Goal: Information Seeking & Learning: Learn about a topic

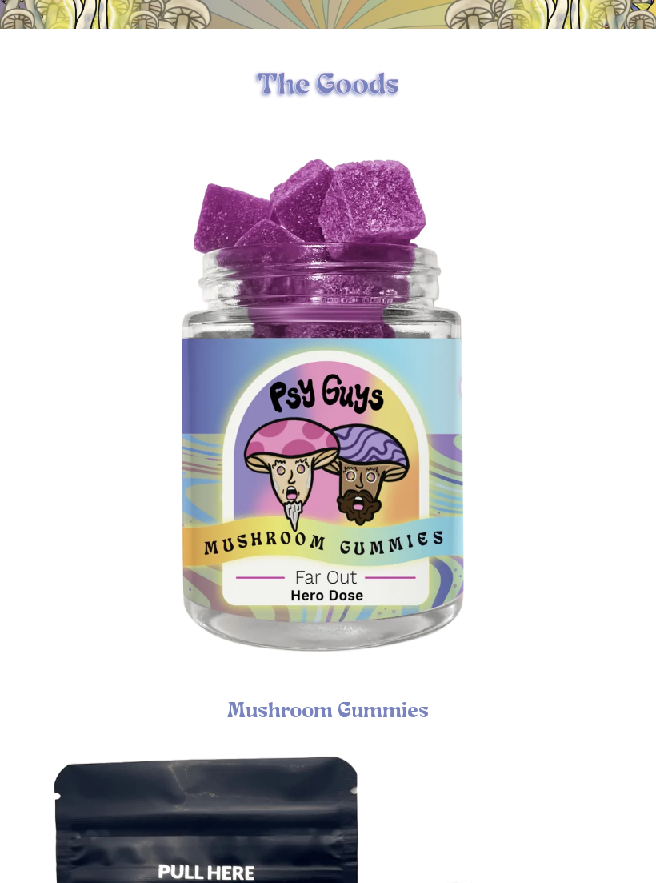
scroll to position [450, 0]
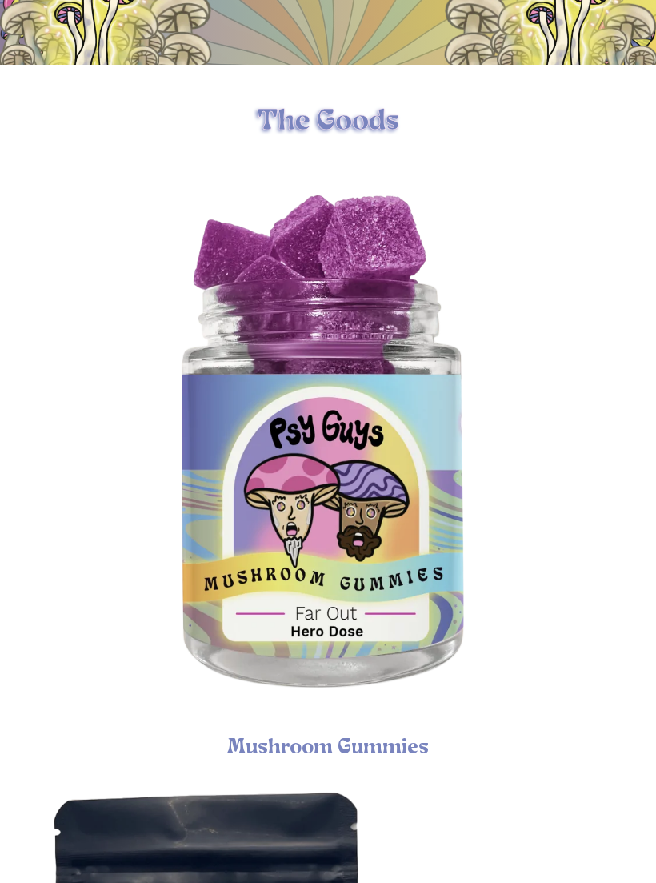
click at [257, 731] on img "Psychedelic Mushroom Gummies" at bounding box center [328, 450] width 580 height 580
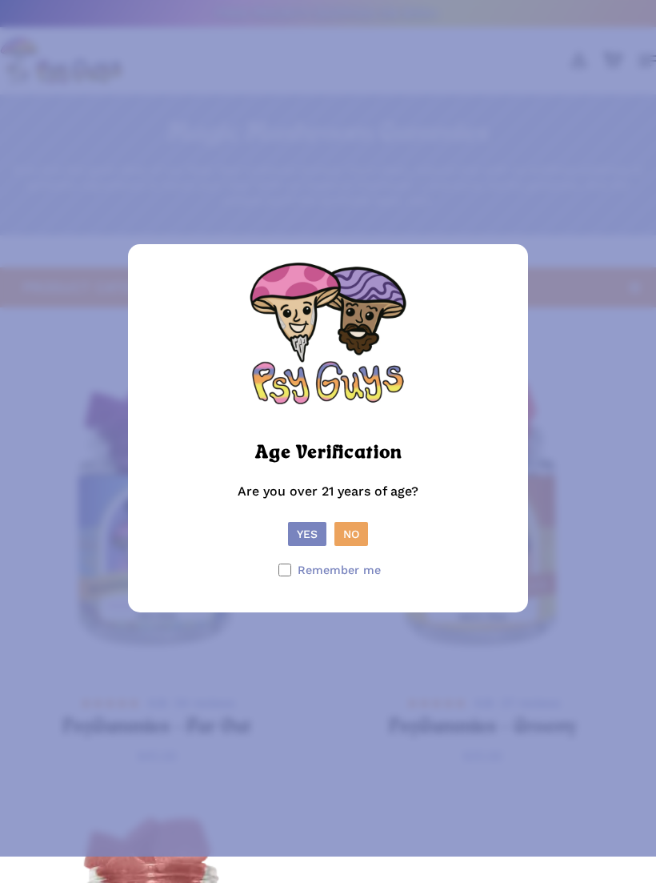
click at [309, 546] on button "Yes" at bounding box center [307, 534] width 38 height 24
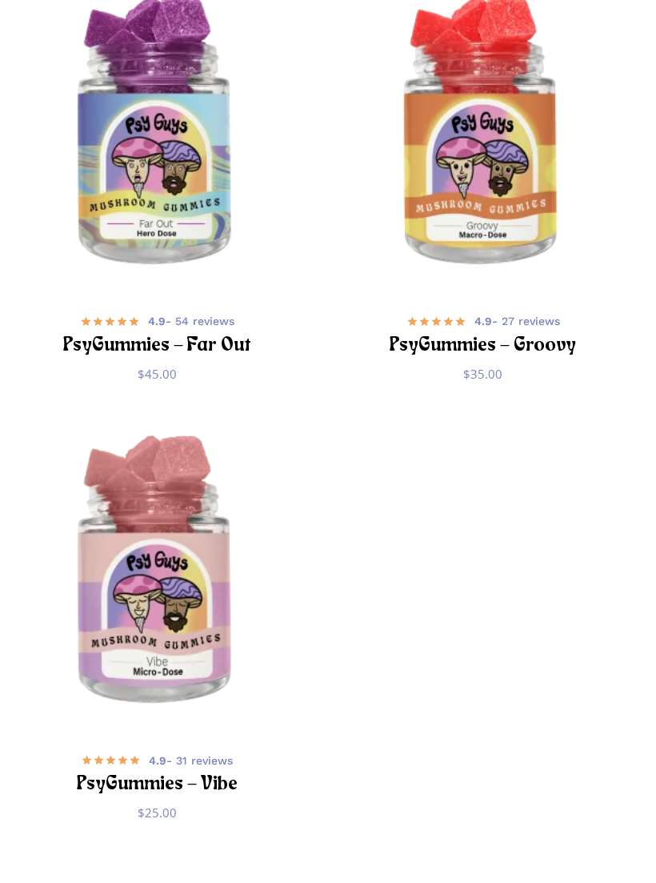
scroll to position [382, 0]
click at [162, 597] on img "PsyGummies - Vibe" at bounding box center [157, 573] width 315 height 315
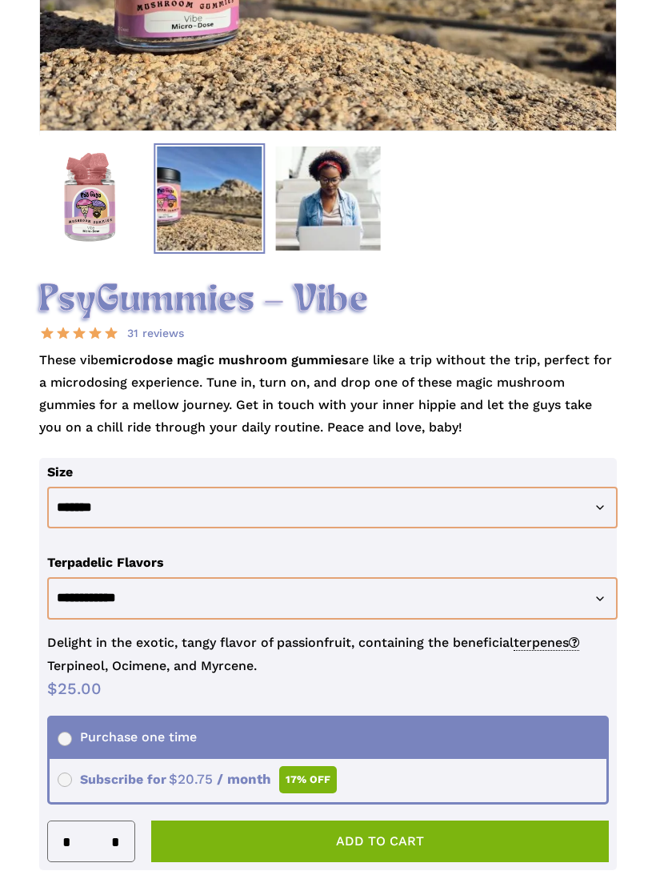
scroll to position [407, 0]
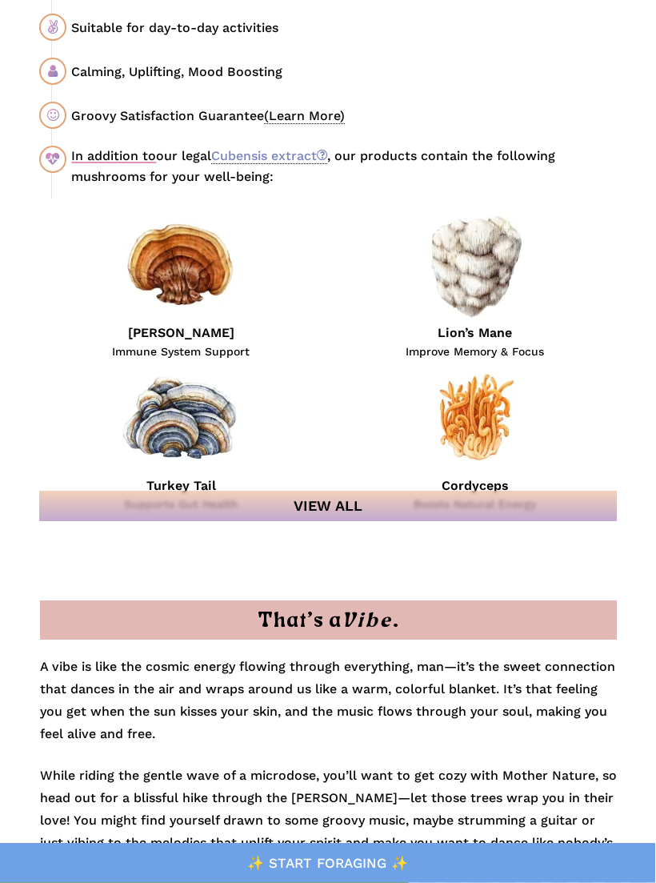
click at [114, 514] on link "View All" at bounding box center [327, 507] width 577 height 30
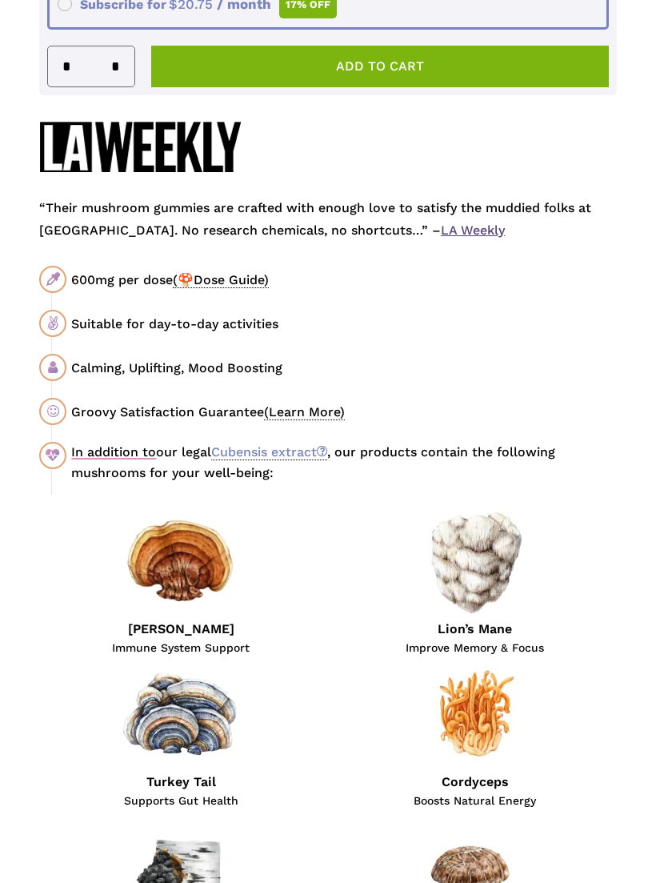
scroll to position [1183, 0]
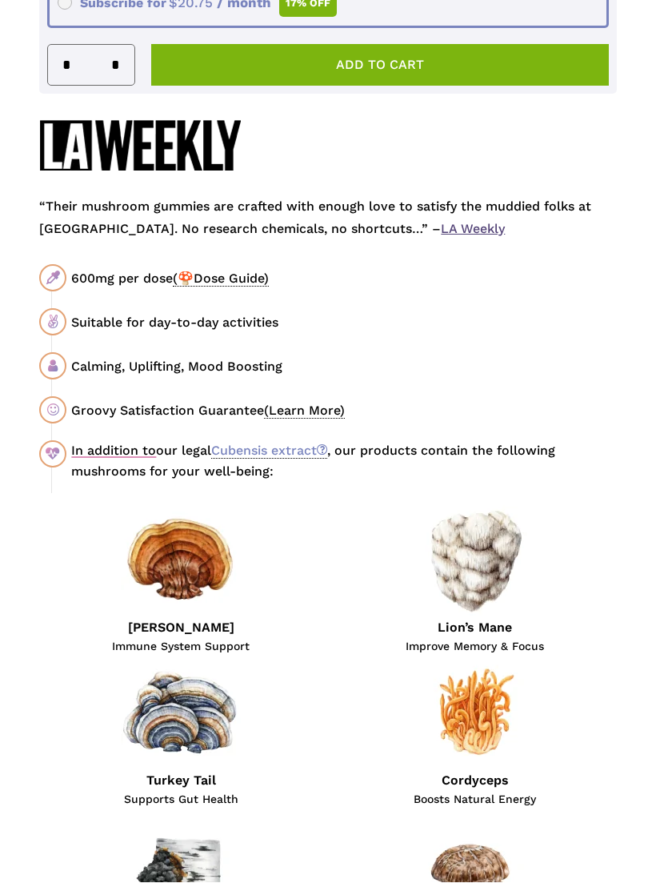
click at [211, 283] on span "(🍄Dose Guide)" at bounding box center [221, 279] width 96 height 16
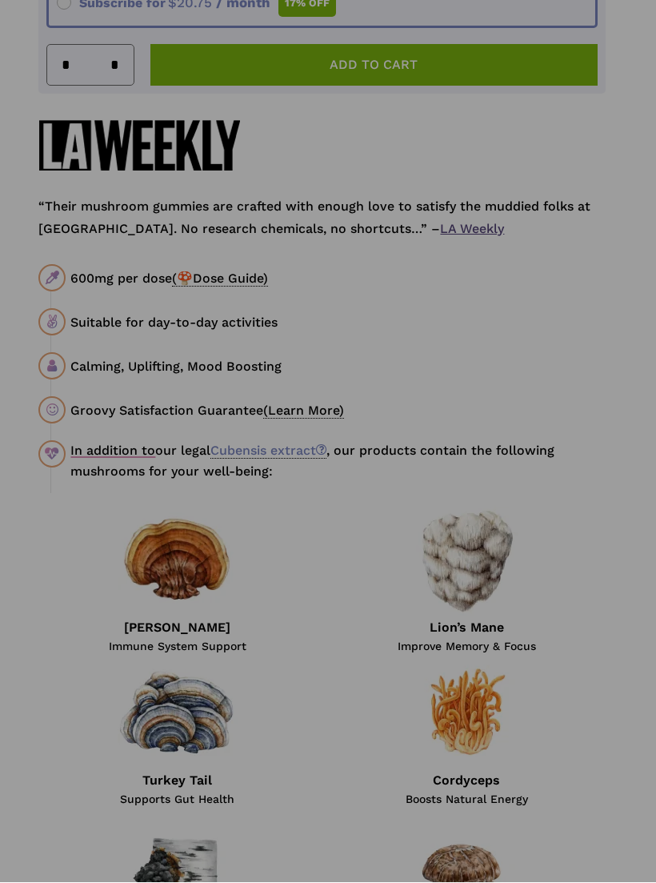
scroll to position [1184, 0]
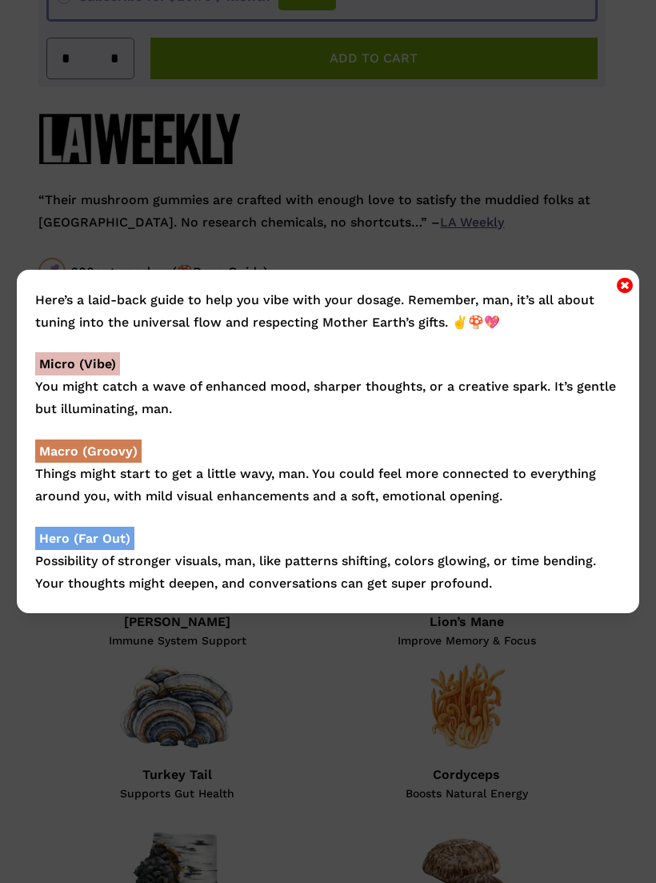
click at [631, 295] on icon "Close" at bounding box center [625, 284] width 16 height 19
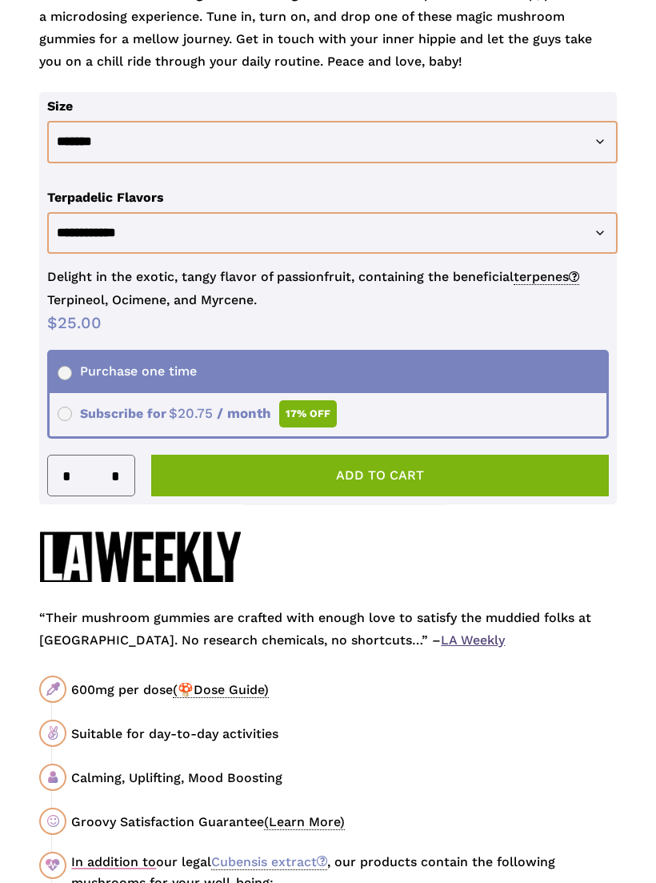
scroll to position [773, 0]
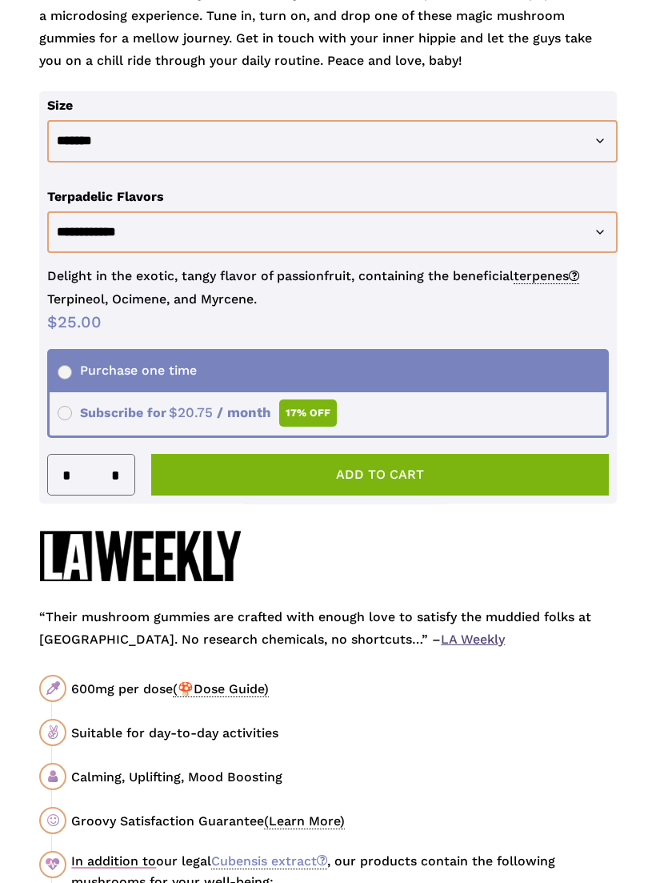
click at [556, 279] on span "terpenes" at bounding box center [547, 277] width 66 height 16
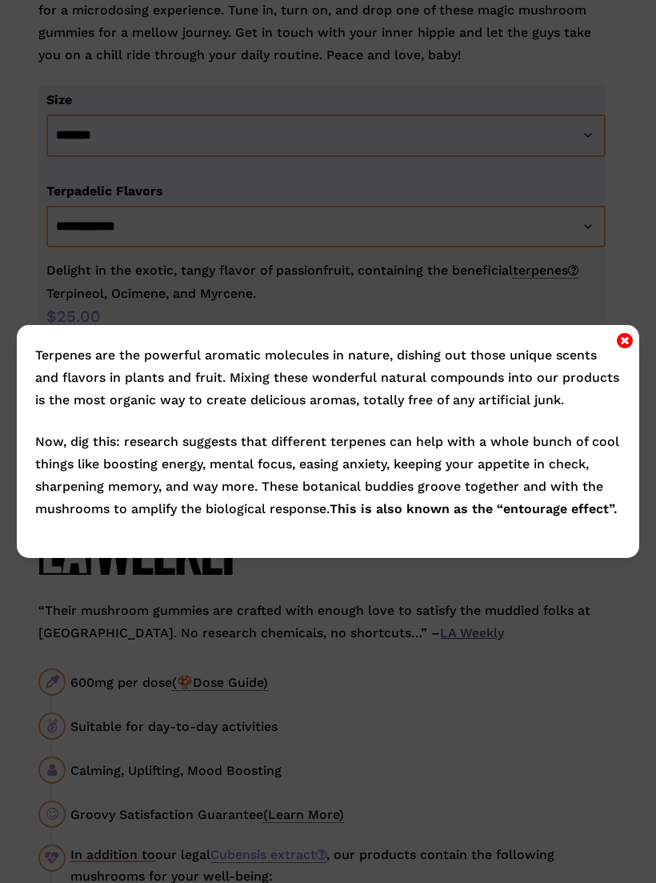
click at [642, 352] on div "Terpenes are the powerful aromatic molecules in nature, dishing out those uniqu…" at bounding box center [328, 441] width 636 height 233
click at [611, 337] on div "Terpenes are the powerful aromatic molecules in nature, dishing out those uniqu…" at bounding box center [329, 441] width 624 height 233
click at [630, 350] on icon "Close" at bounding box center [625, 340] width 16 height 19
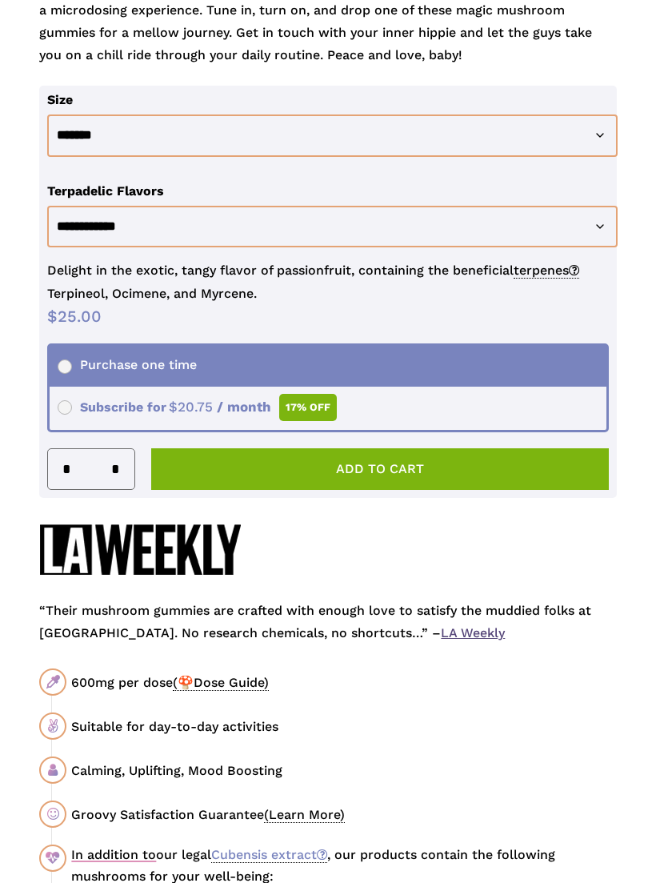
click at [66, 295] on p "Delight in the exotic, tangy flavor of passionfruit, containing the beneficial …" at bounding box center [328, 282] width 562 height 46
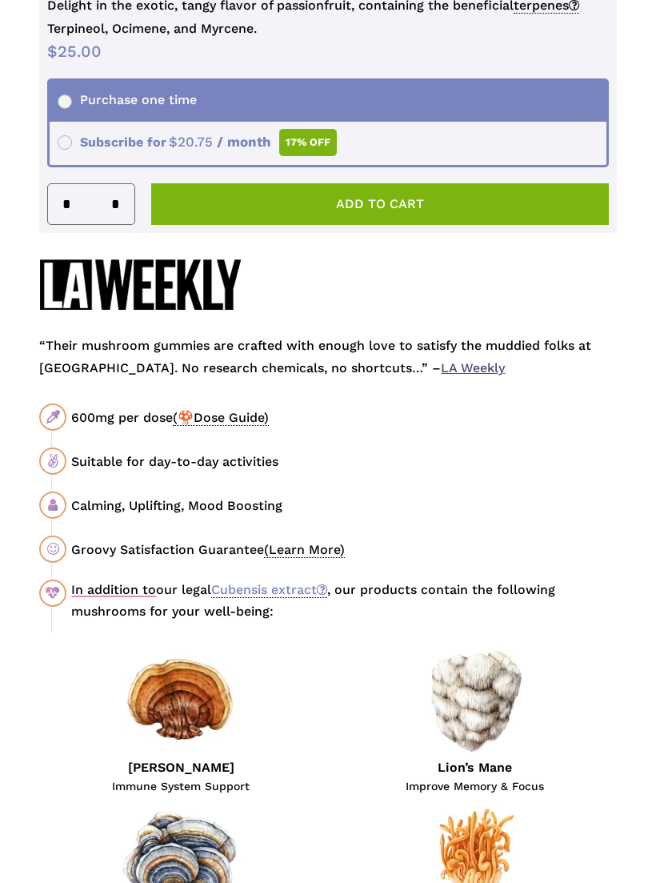
scroll to position [1039, 0]
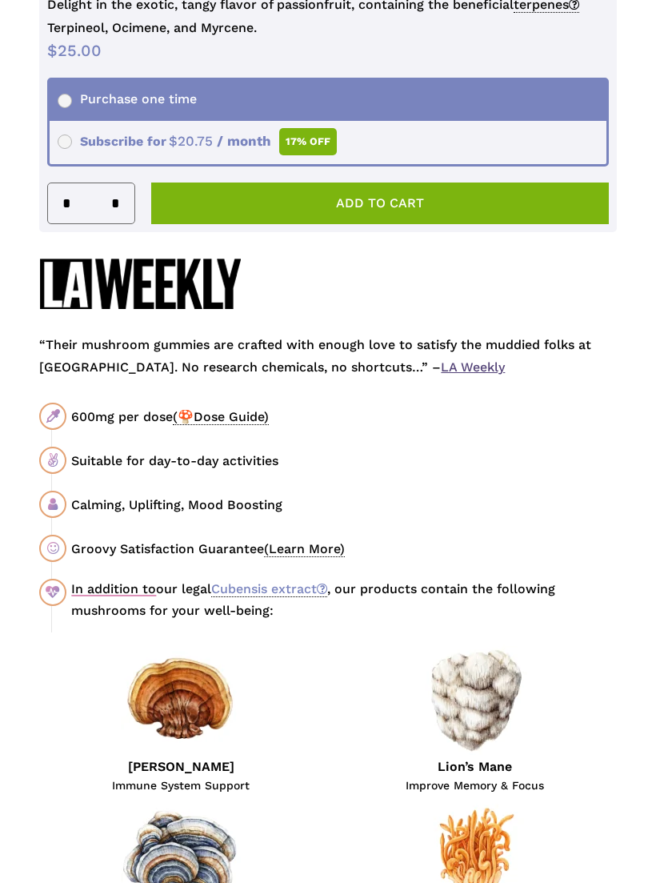
click at [260, 586] on link "Cubensis extract" at bounding box center [269, 589] width 116 height 16
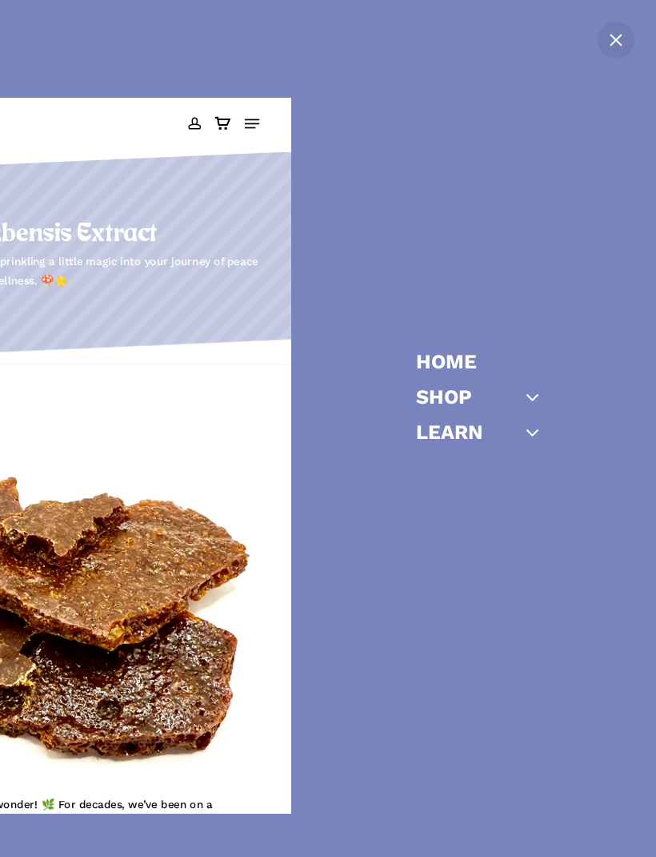
click at [249, 123] on icon "Navigation Menu" at bounding box center [252, 124] width 14 height 2
click at [440, 353] on link "Home" at bounding box center [446, 361] width 61 height 20
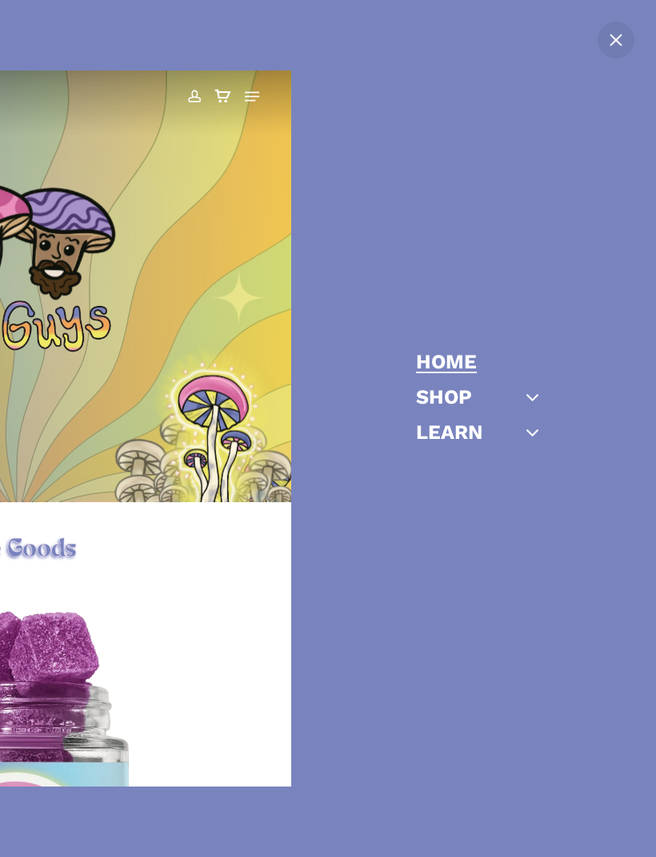
click at [612, 42] on span "Close" at bounding box center [616, 40] width 16 height 16
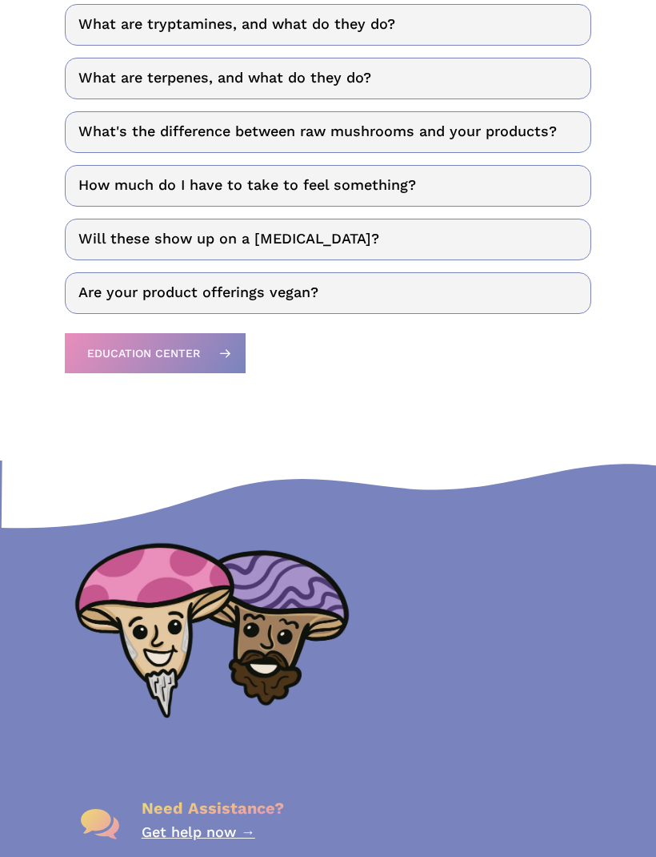
scroll to position [4236, 0]
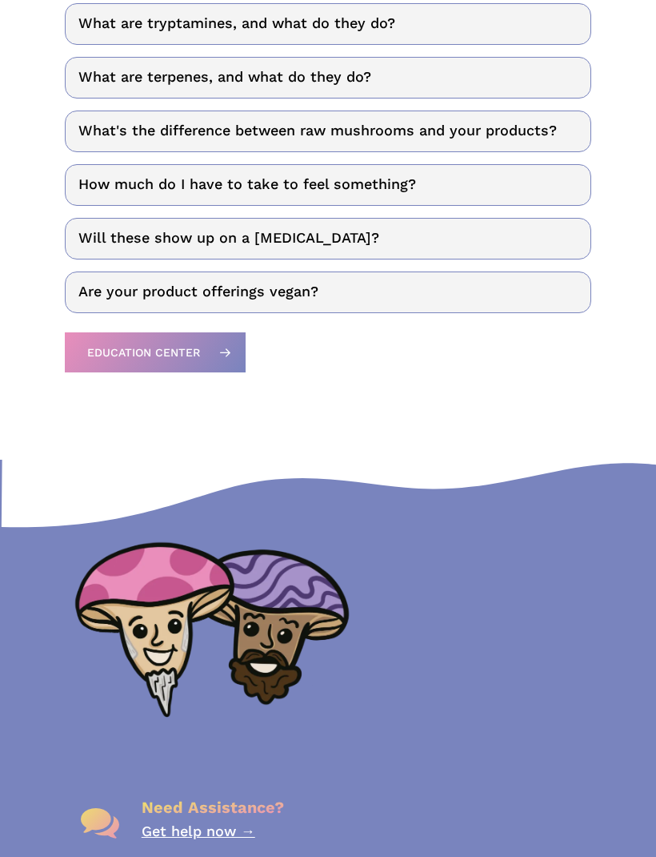
click at [425, 241] on link "Will these show up on a [MEDICAL_DATA]?" at bounding box center [328, 239] width 526 height 42
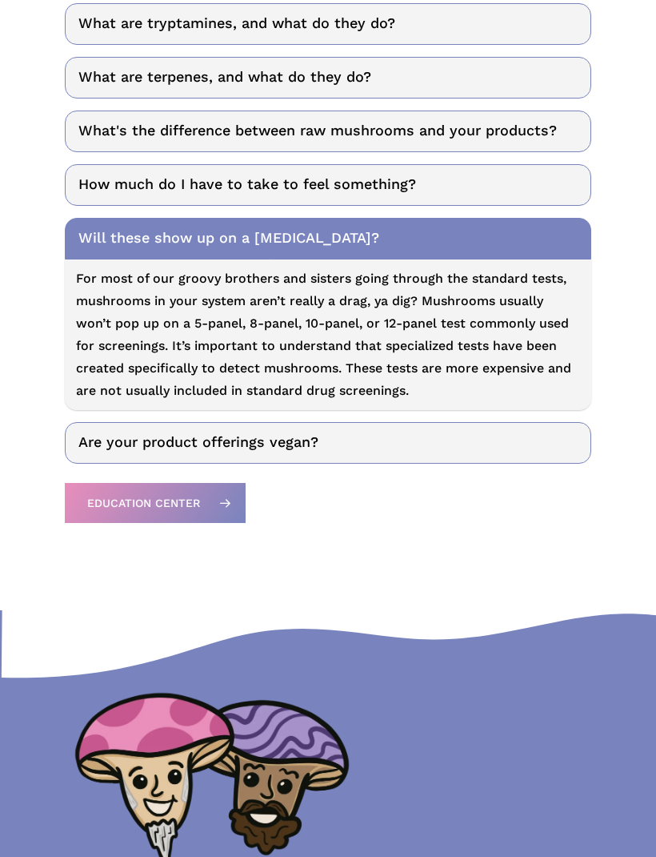
click at [532, 121] on link "What's the difference between raw mushrooms and your products?" at bounding box center [328, 131] width 526 height 42
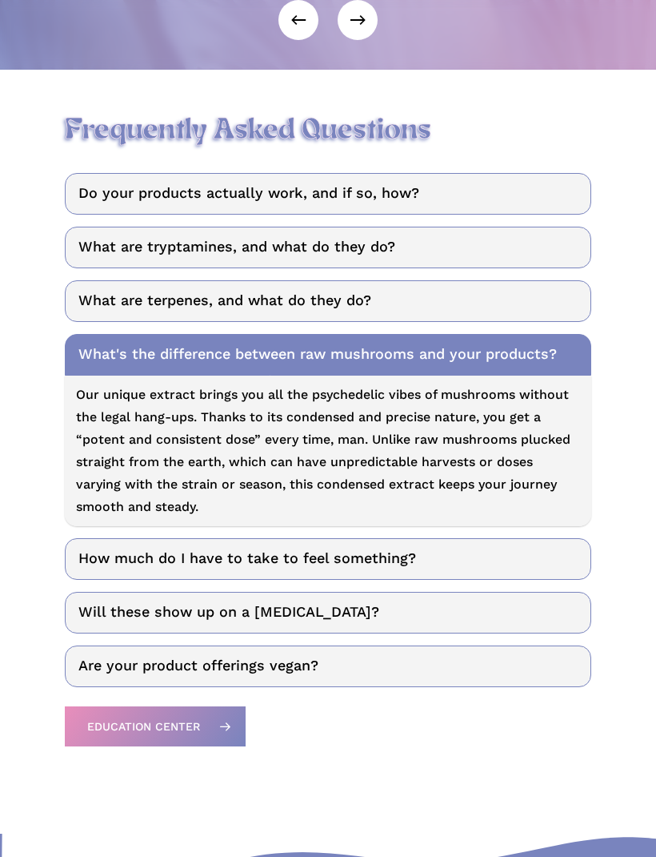
scroll to position [4010, 0]
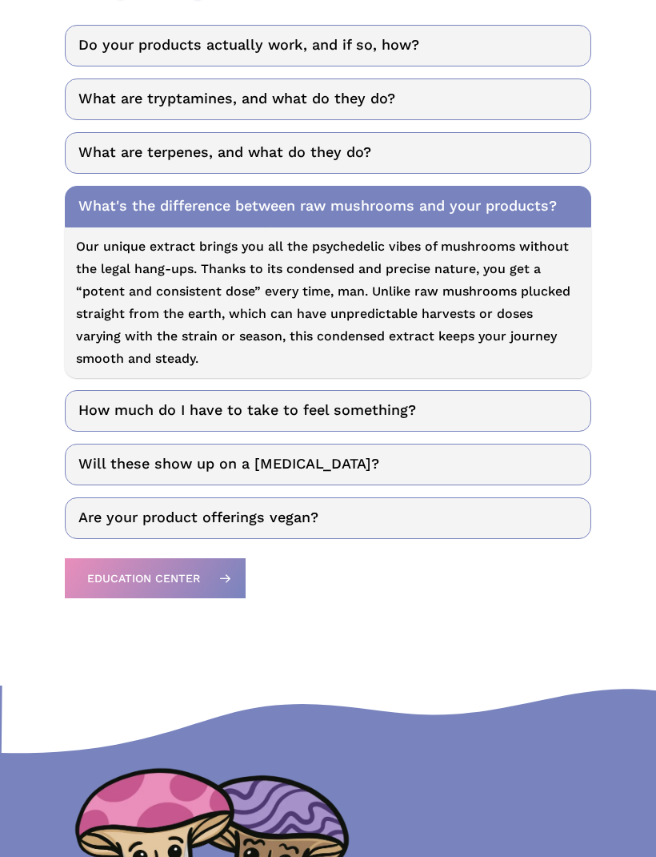
click at [528, 104] on link "What are tryptamines, and what do they do?" at bounding box center [328, 100] width 526 height 42
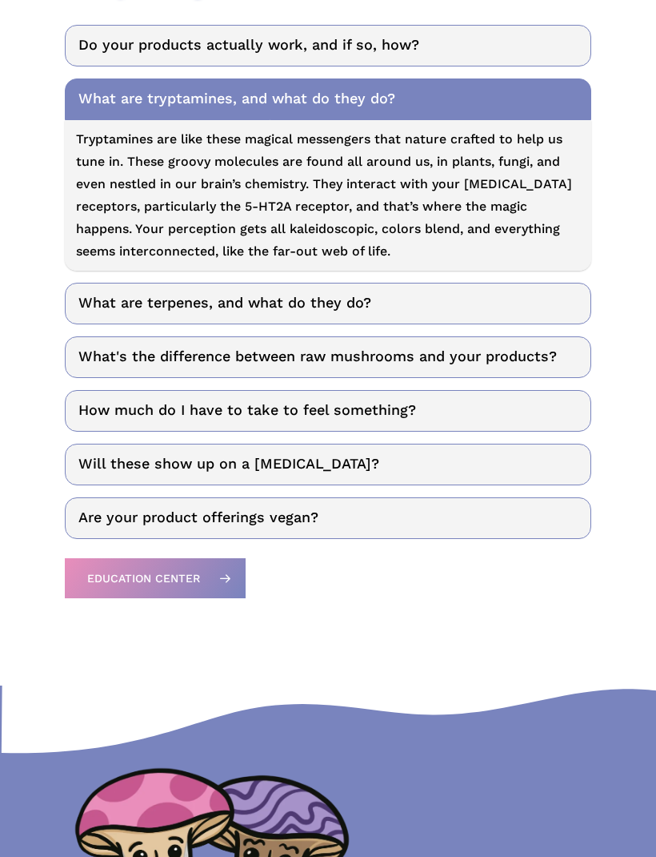
scroll to position [4234, 0]
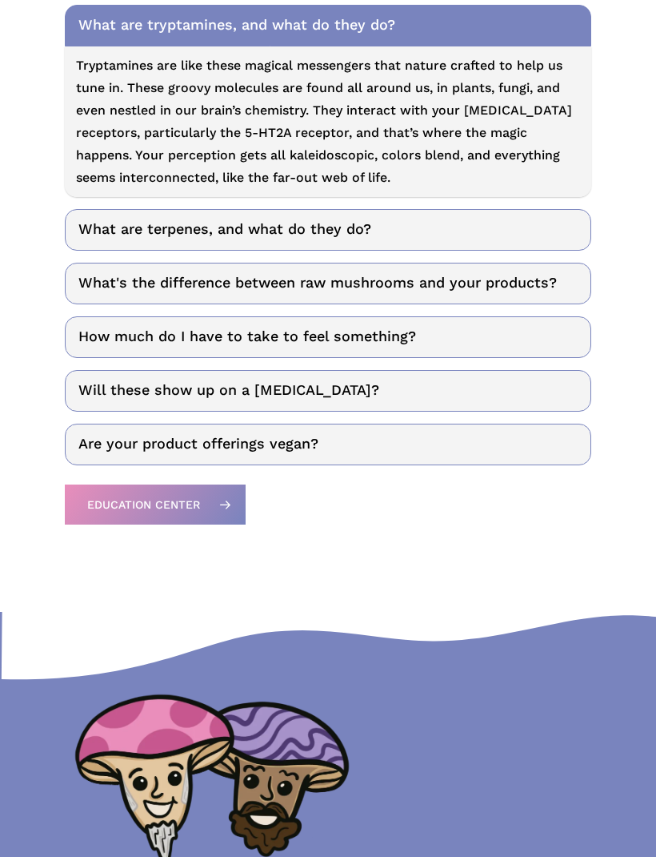
click at [102, 223] on link "What are terpenes, and what do they do?" at bounding box center [328, 230] width 526 height 42
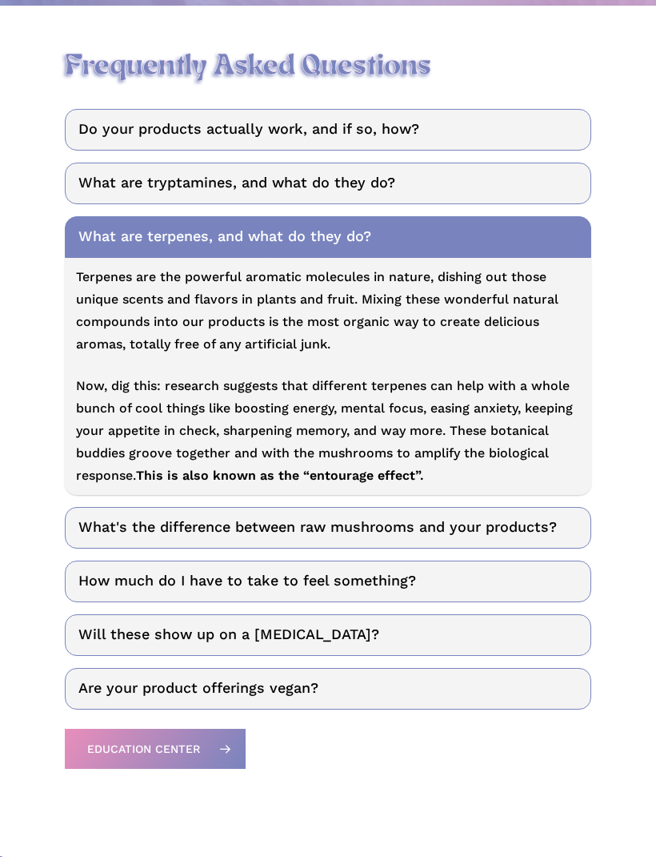
scroll to position [4082, 0]
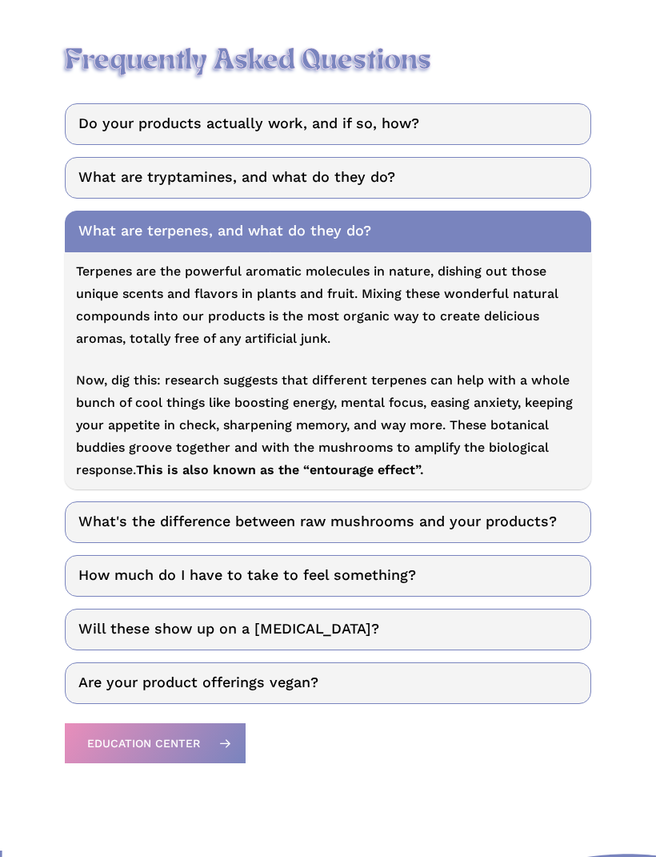
click at [108, 591] on link "How much do I have to take to feel something?" at bounding box center [328, 576] width 526 height 42
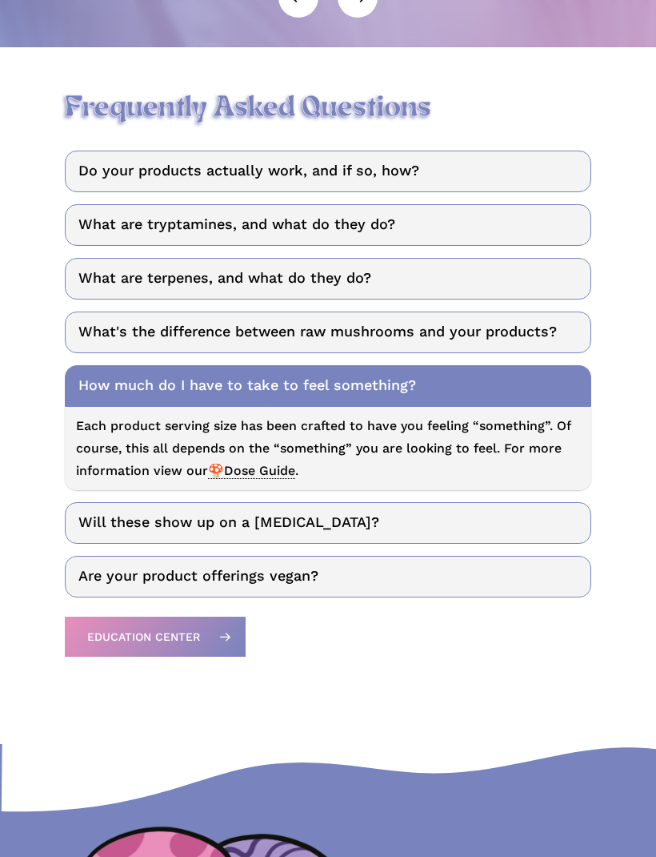
scroll to position [4034, 0]
click at [135, 576] on link "Are your product offerings vegan?" at bounding box center [328, 577] width 526 height 42
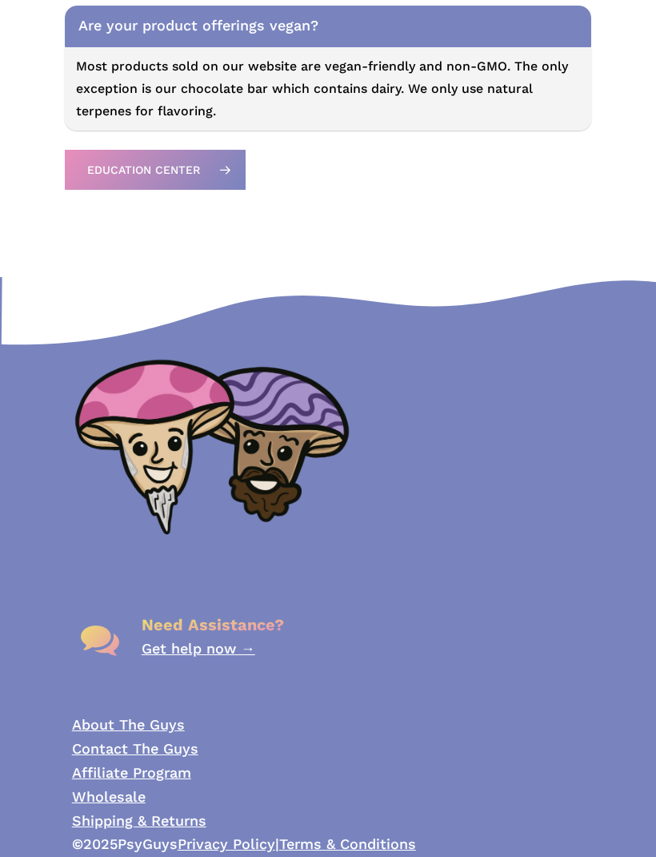
scroll to position [4502, 0]
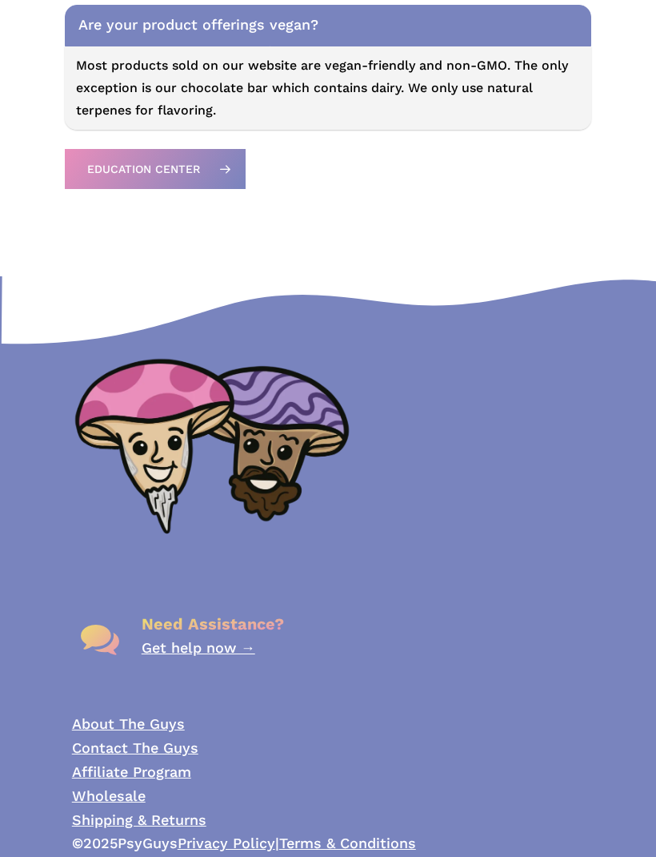
click at [118, 167] on span "Education Center" at bounding box center [143, 169] width 113 height 16
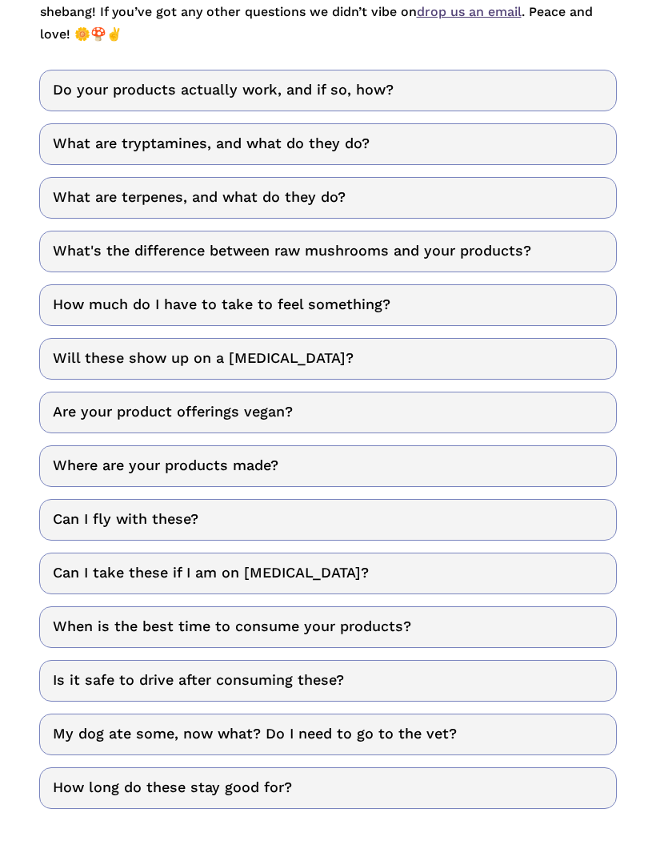
scroll to position [562, 0]
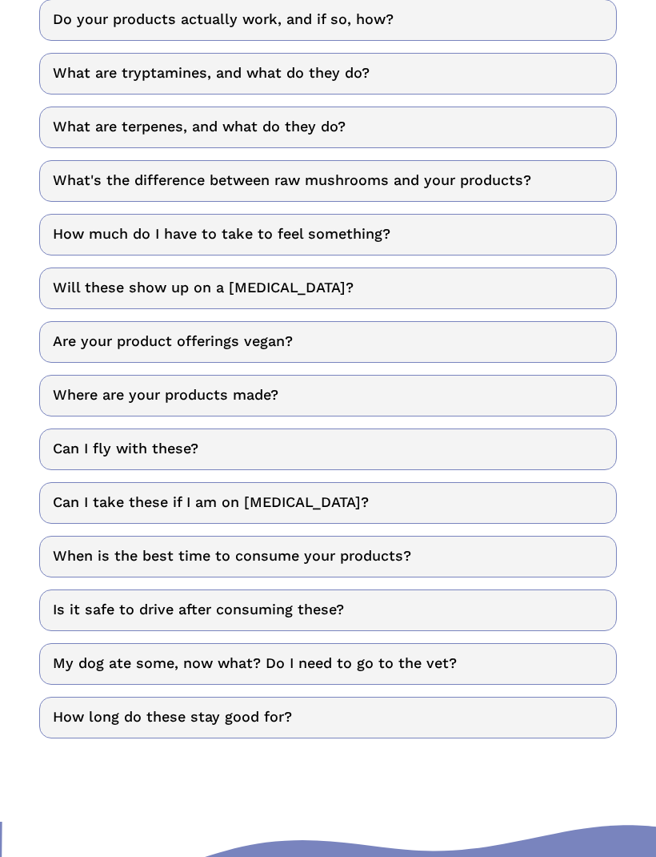
click at [105, 488] on link "Can I take these if I am on [MEDICAL_DATA]?" at bounding box center [327, 504] width 577 height 42
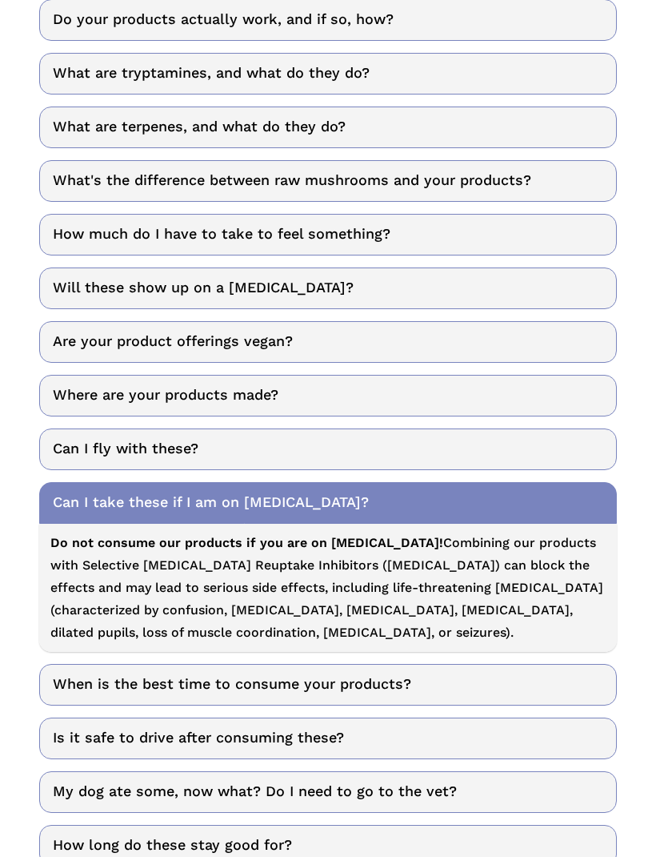
click at [59, 664] on link "When is the best time to consume your products?" at bounding box center [327, 685] width 577 height 42
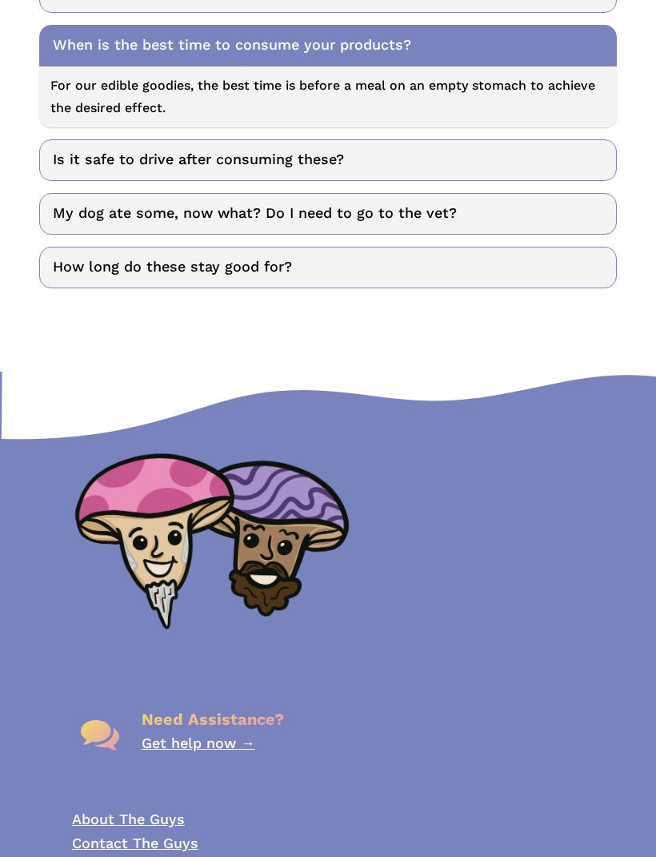
scroll to position [1074, 0]
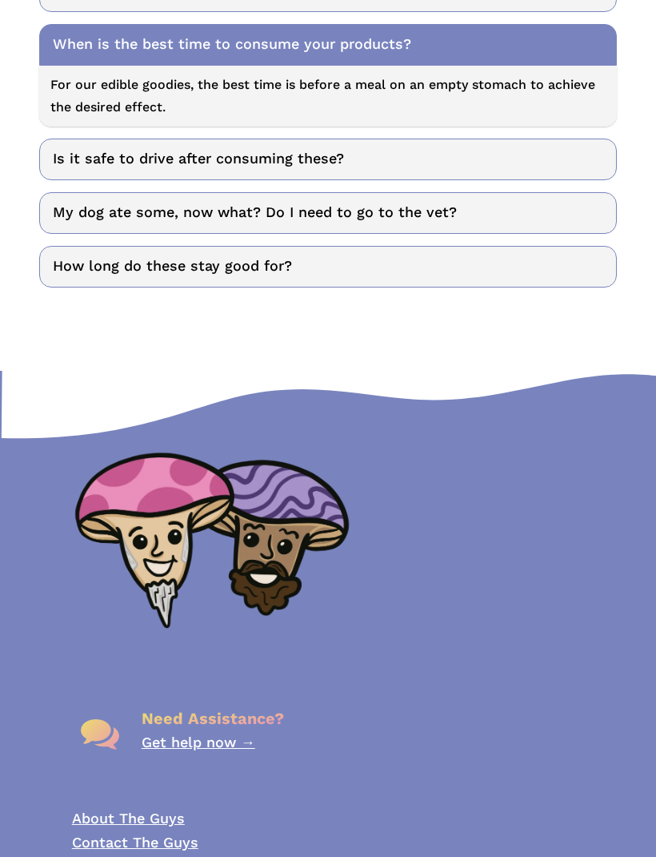
click at [80, 140] on link "Is it safe to drive after consuming these?" at bounding box center [327, 159] width 577 height 42
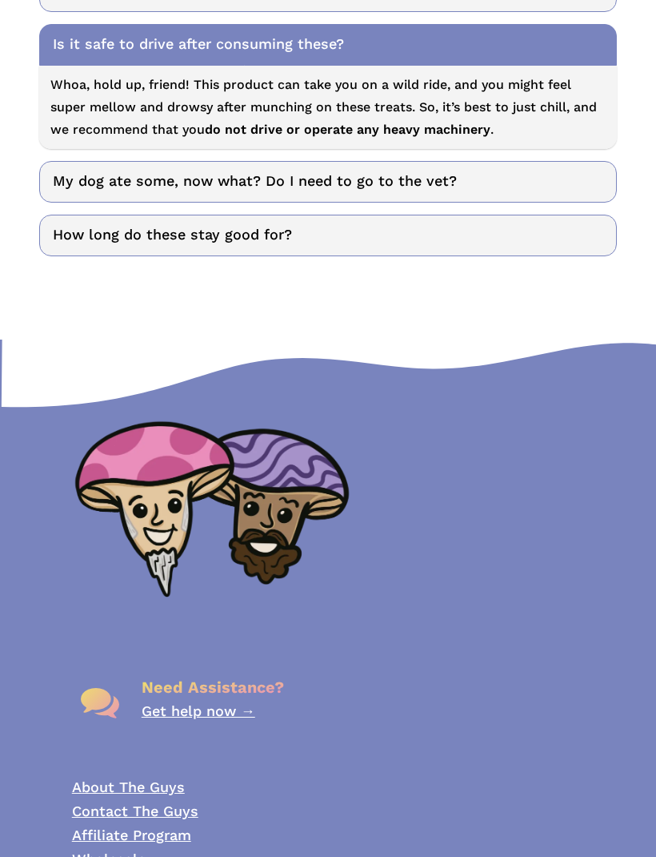
click at [99, 167] on link "My dog ate some, now what? Do I need to go to the vet?" at bounding box center [327, 182] width 577 height 42
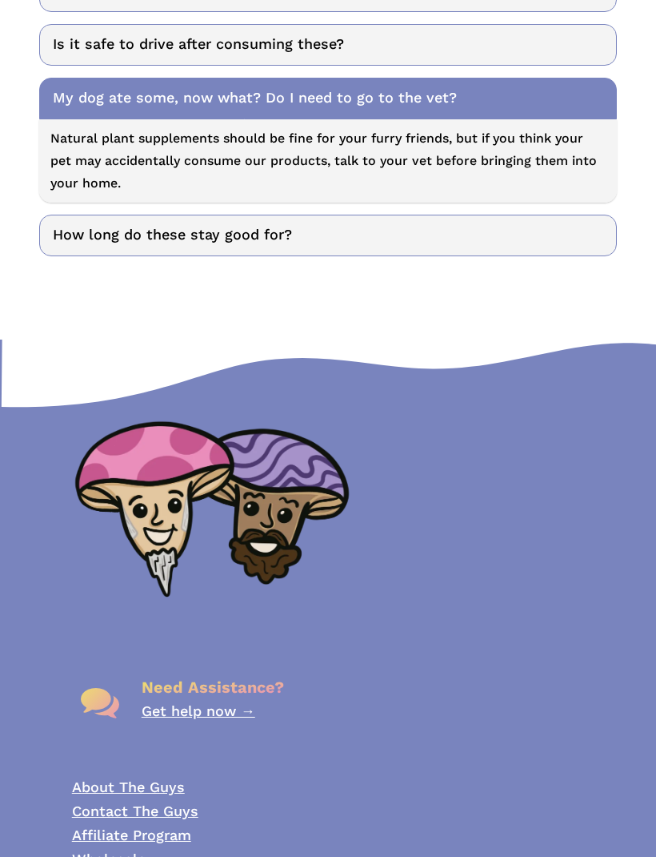
scroll to position [1182, 0]
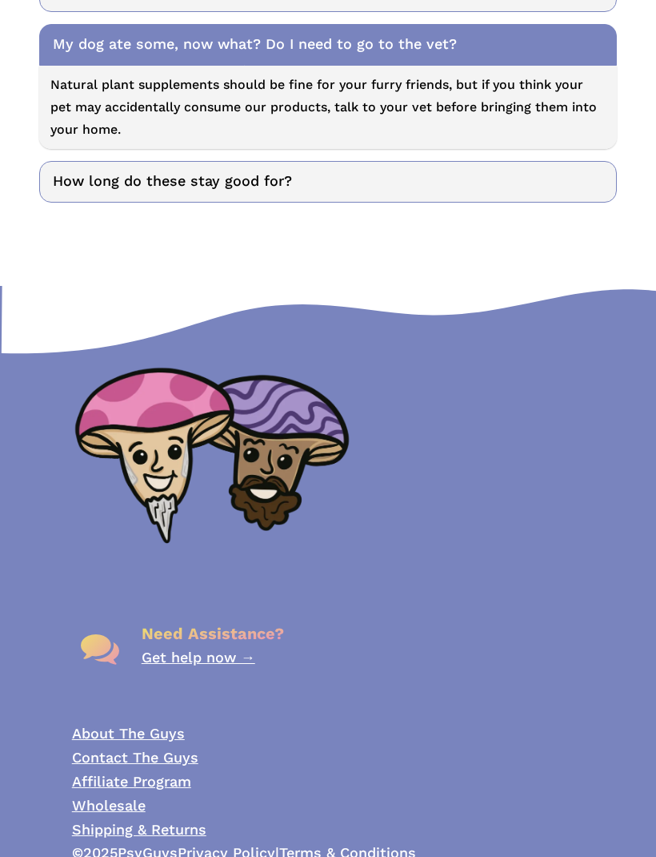
click at [90, 161] on link "How long do these stay good for?" at bounding box center [327, 182] width 577 height 42
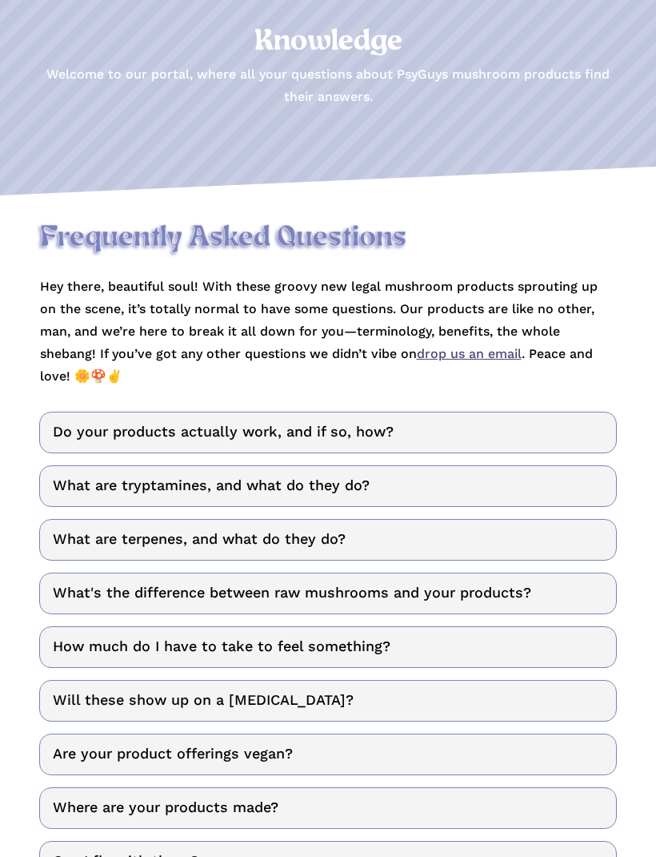
scroll to position [151, 0]
click at [80, 465] on link "What are tryptamines, and what do they do?" at bounding box center [327, 486] width 577 height 42
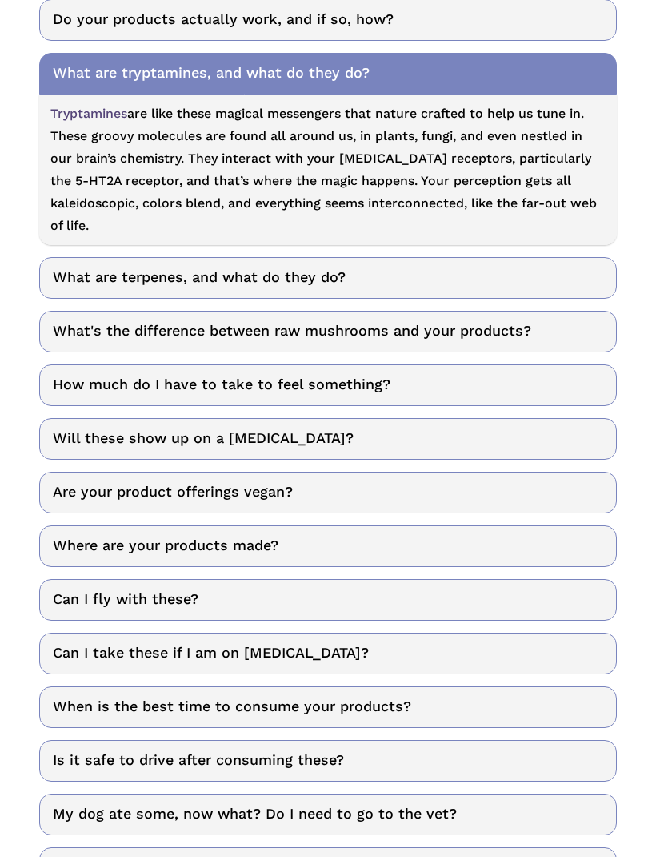
scroll to position [592, 0]
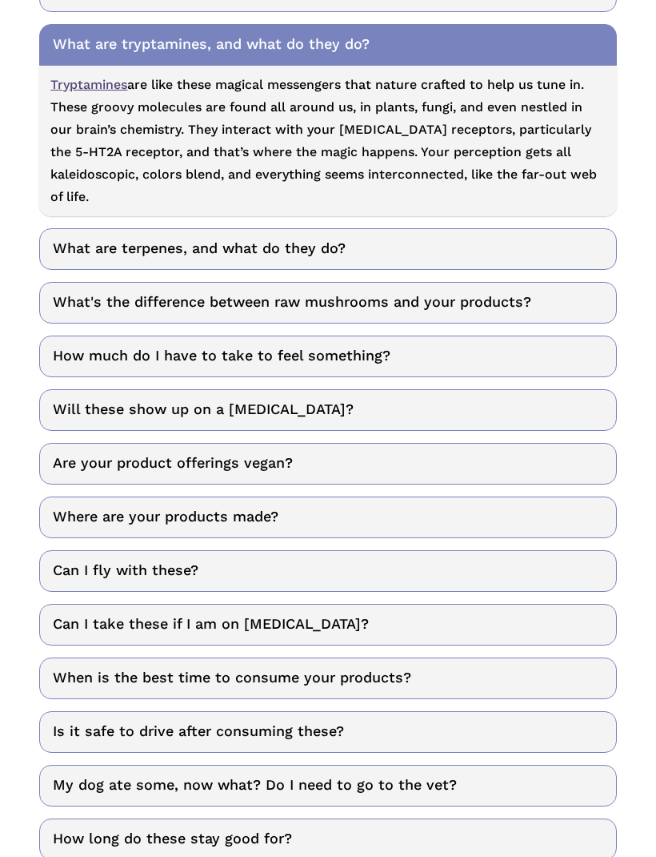
click at [78, 229] on link "What are terpenes, and what do they do?" at bounding box center [327, 249] width 577 height 42
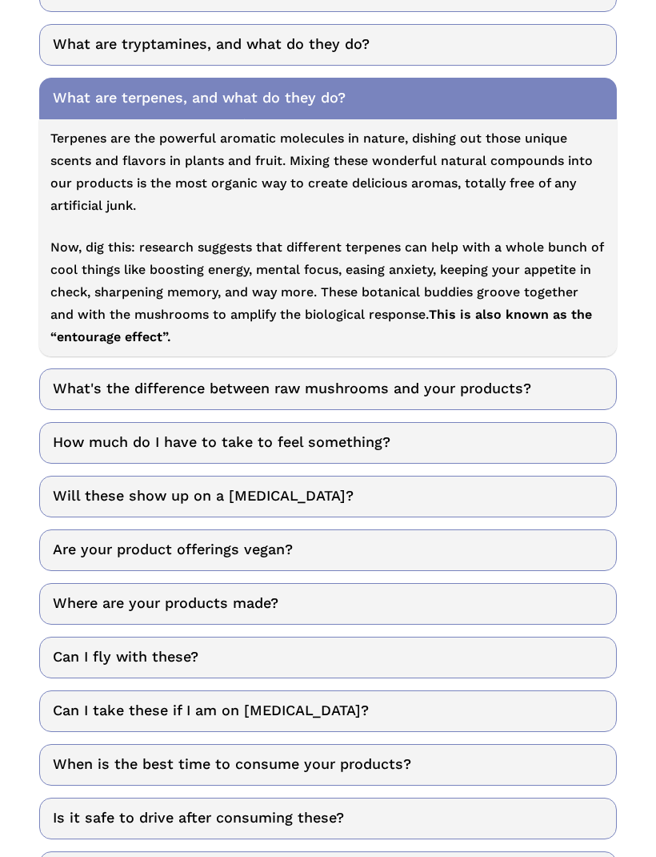
scroll to position [645, 0]
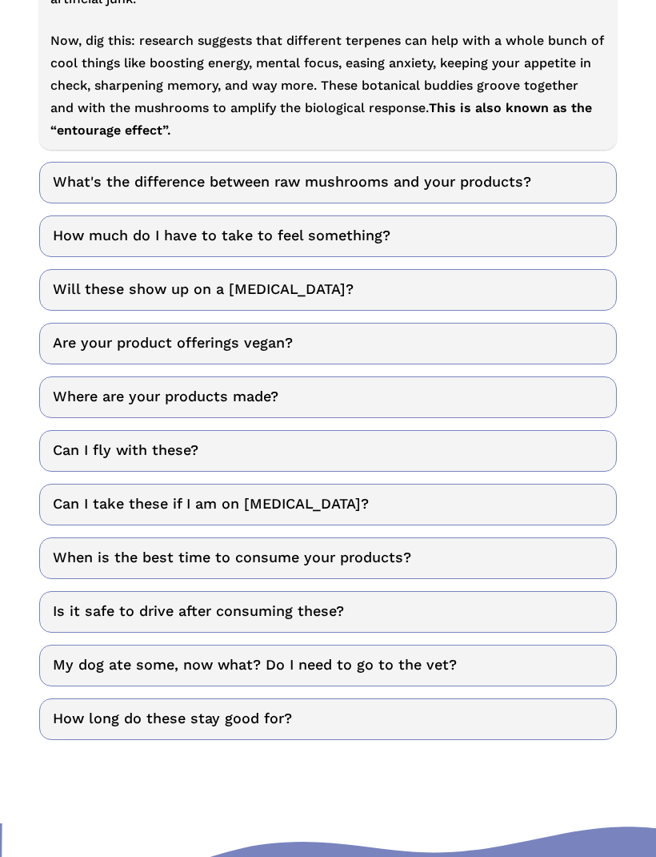
click at [58, 376] on link "Where are your products made?" at bounding box center [327, 397] width 577 height 42
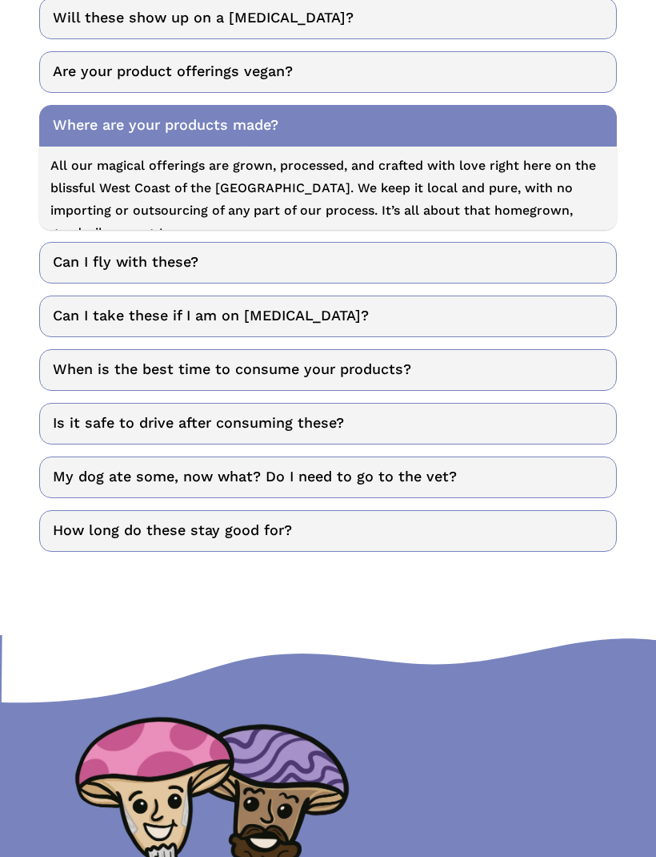
scroll to position [913, 0]
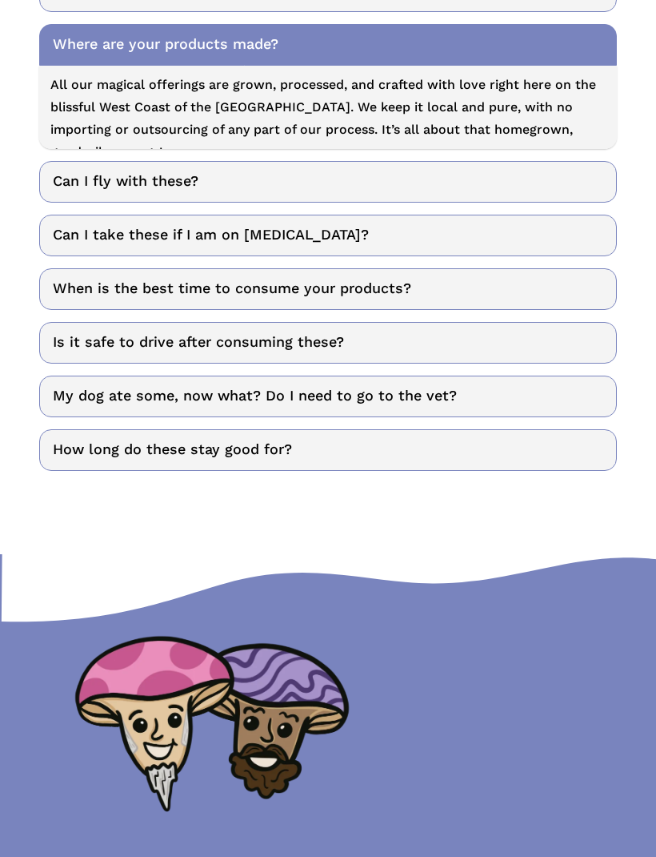
click at [58, 161] on link "Can I fly with these?" at bounding box center [327, 182] width 577 height 42
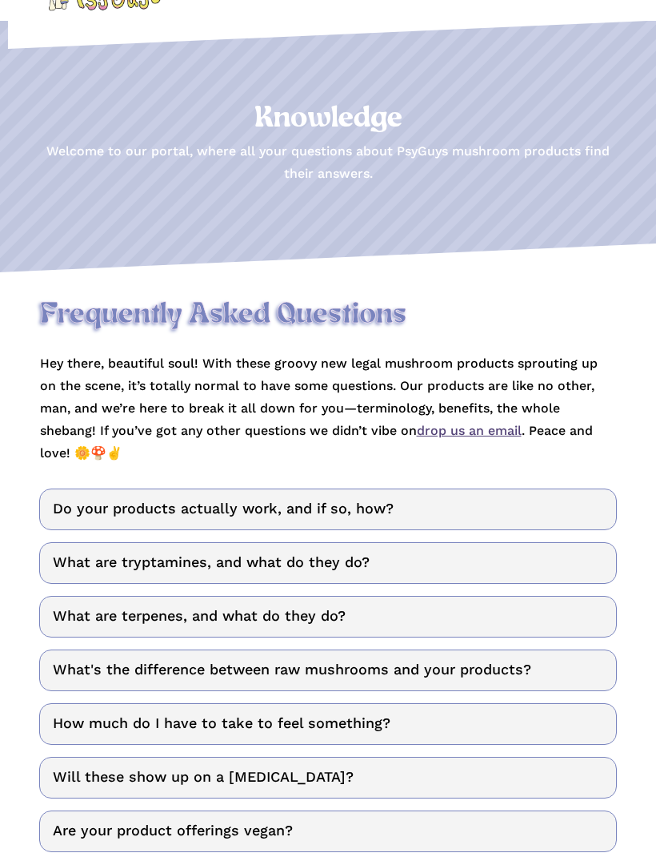
scroll to position [0, 0]
